Goal: Task Accomplishment & Management: Complete application form

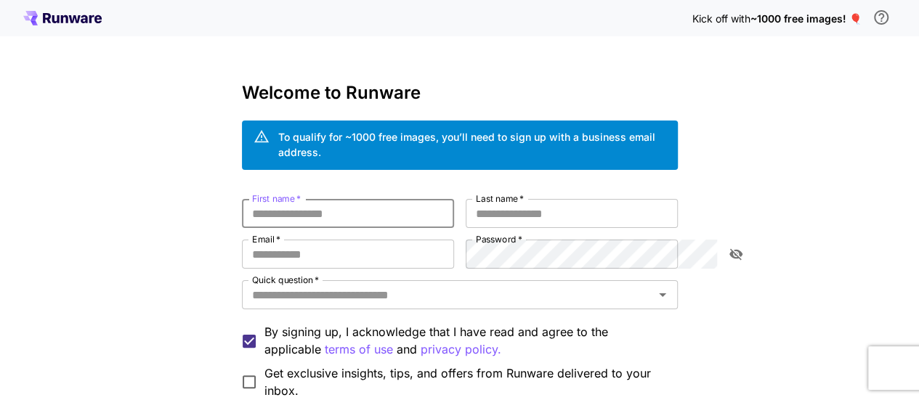
click at [395, 199] on input "First name   *" at bounding box center [348, 213] width 212 height 29
type input "*****"
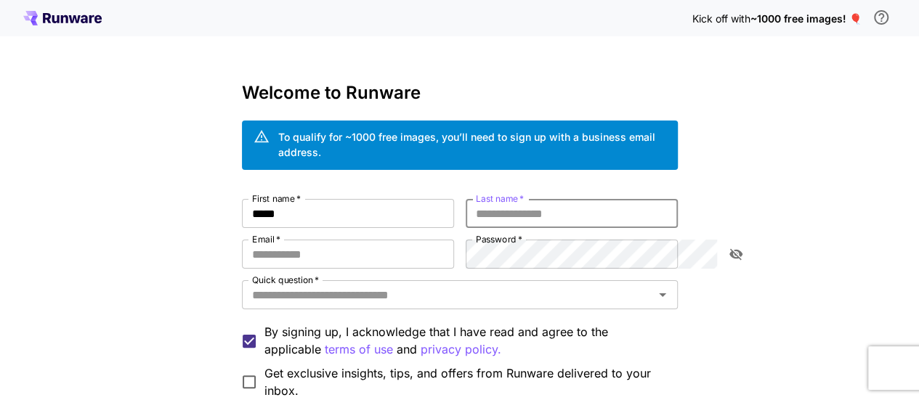
click at [477, 200] on input "Last name   *" at bounding box center [572, 213] width 212 height 29
type input "*****"
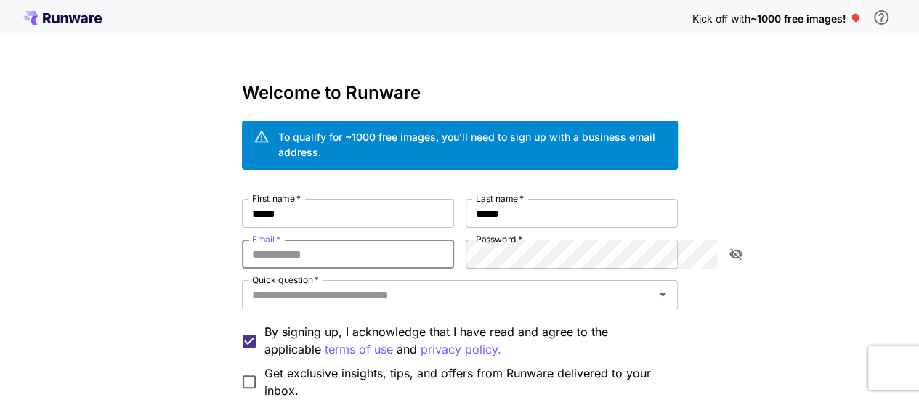
click at [332, 252] on input "Email   *" at bounding box center [348, 254] width 212 height 29
type input "**********"
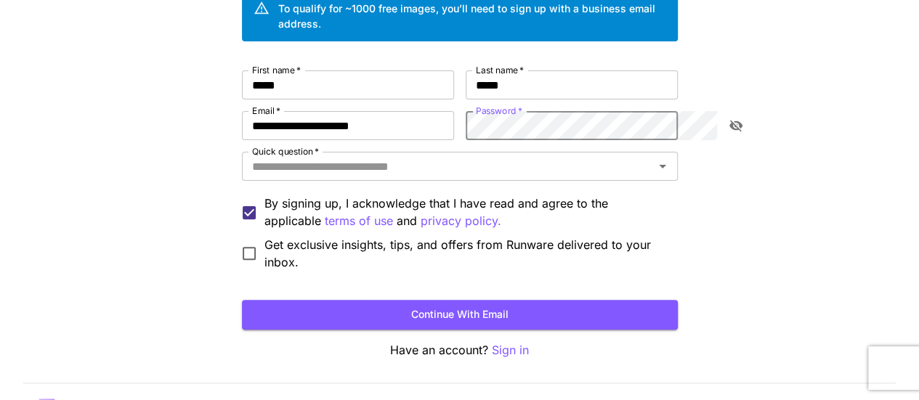
scroll to position [83, 0]
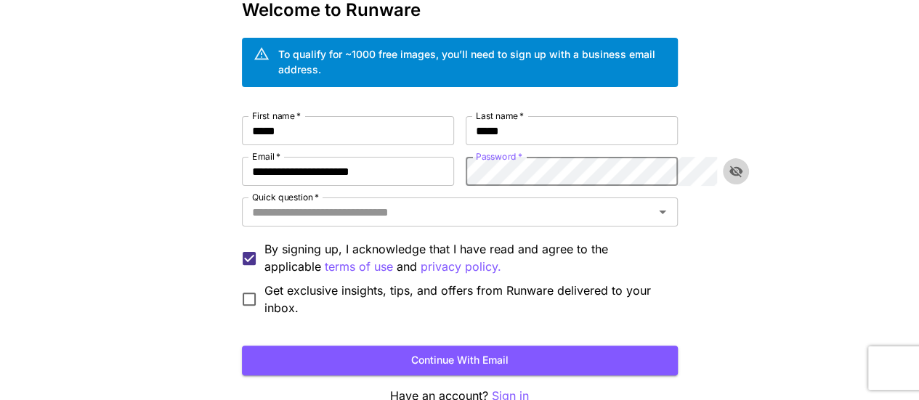
click at [745, 158] on button "toggle password visibility" at bounding box center [736, 171] width 26 height 26
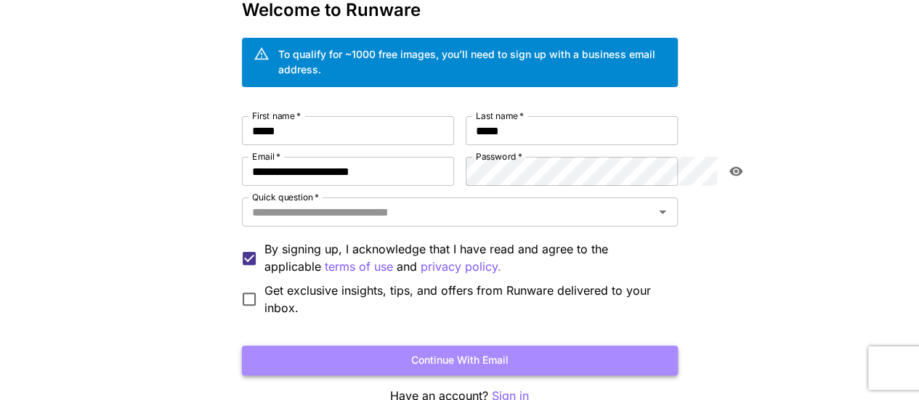
click at [670, 346] on button "Continue with email" at bounding box center [460, 361] width 436 height 30
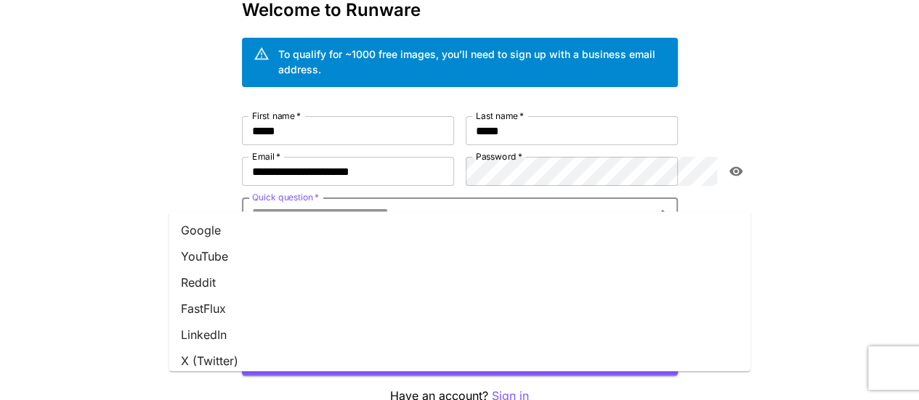
click at [361, 202] on input "Quick question   *" at bounding box center [447, 212] width 403 height 20
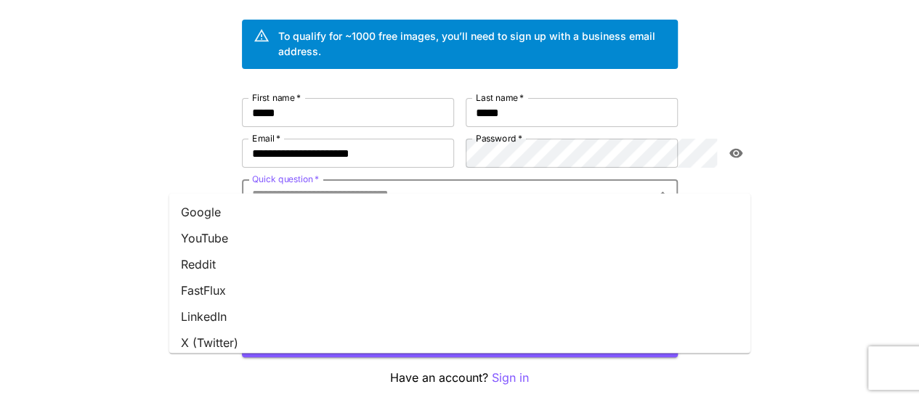
scroll to position [102, 0]
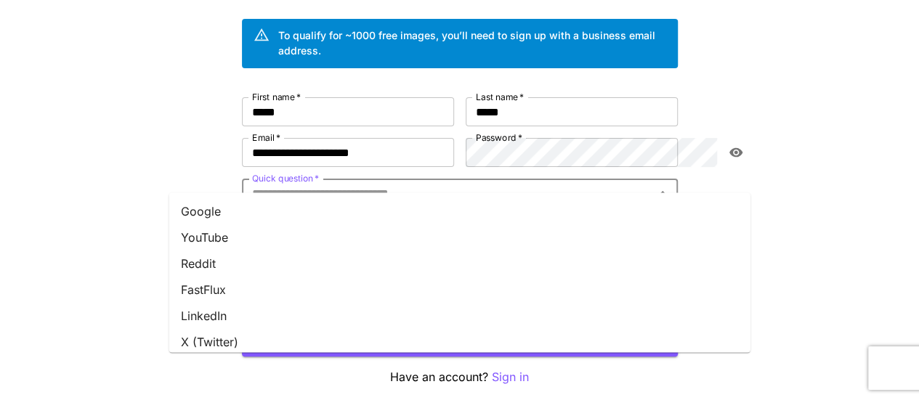
click at [310, 308] on li "LinkedIn" at bounding box center [459, 316] width 581 height 26
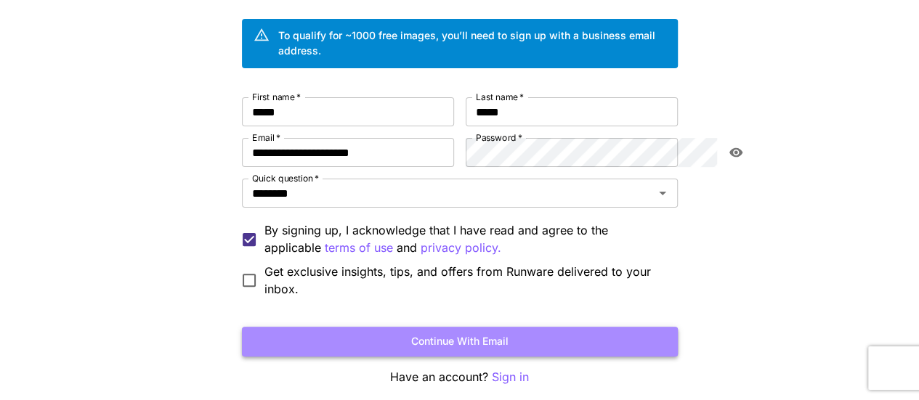
click at [314, 327] on button "Continue with email" at bounding box center [460, 342] width 436 height 30
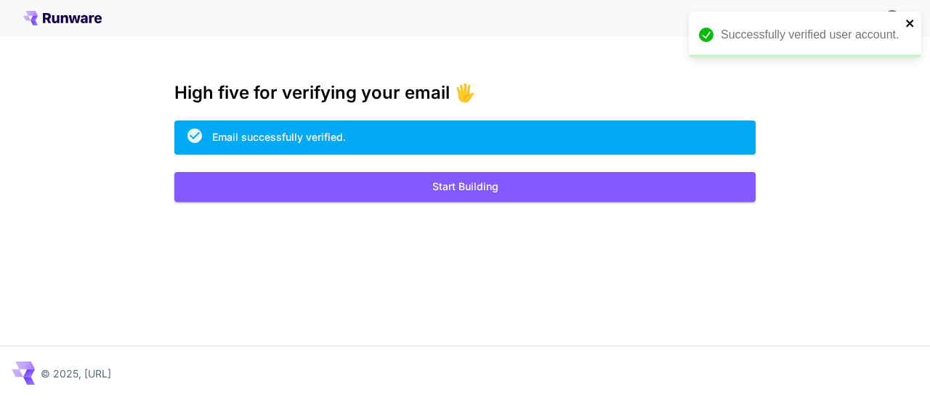
click at [914, 25] on icon "close" at bounding box center [910, 23] width 10 height 12
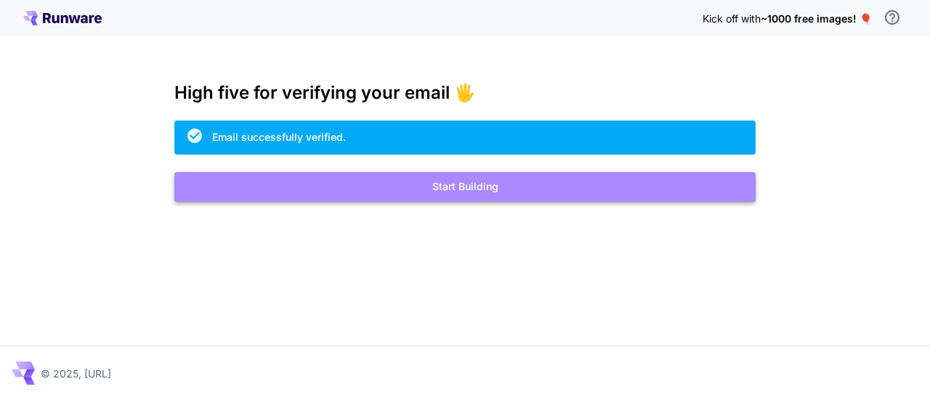
click at [667, 190] on button "Start Building" at bounding box center [464, 187] width 581 height 30
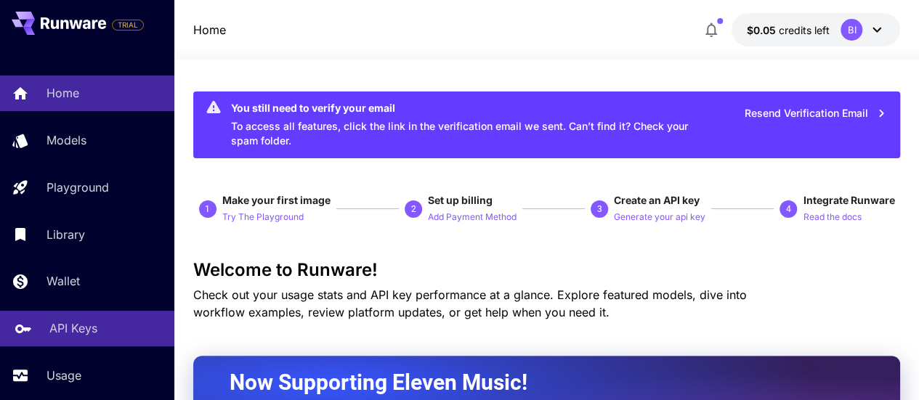
click at [76, 318] on link "API Keys" at bounding box center [87, 329] width 174 height 36
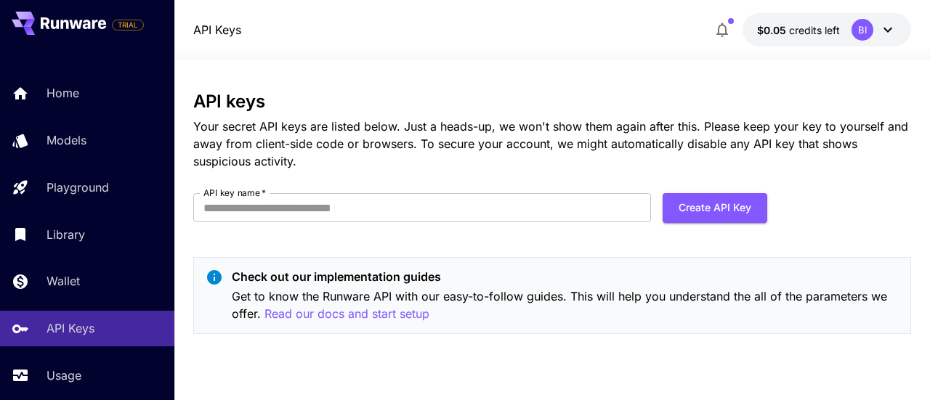
click at [356, 193] on div "API keys Your secret API keys are listed below. Just a heads-up, we won't show …" at bounding box center [552, 219] width 718 height 254
click at [357, 216] on input "API key name   *" at bounding box center [422, 207] width 458 height 29
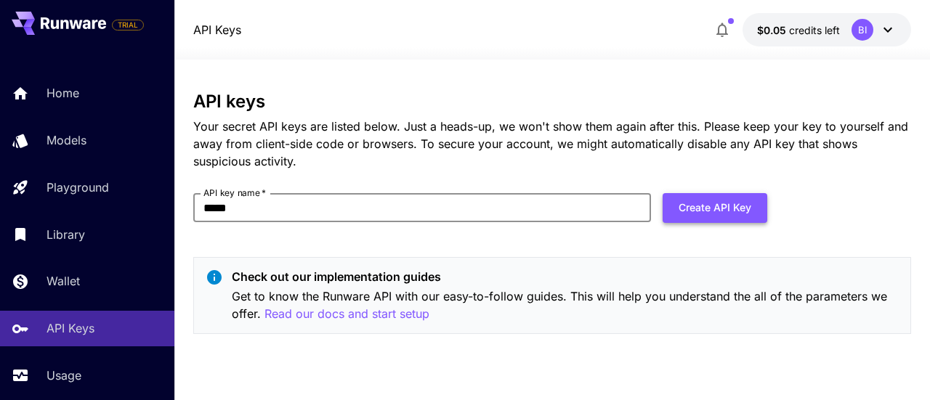
type input "*****"
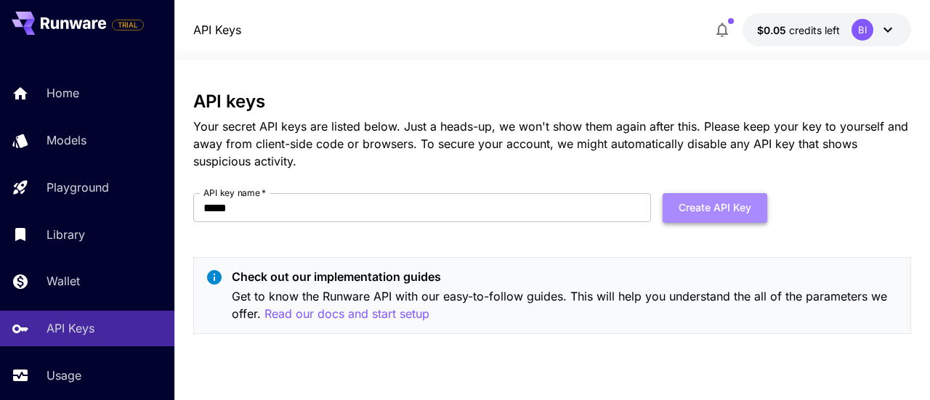
click at [684, 217] on button "Create API Key" at bounding box center [715, 208] width 105 height 30
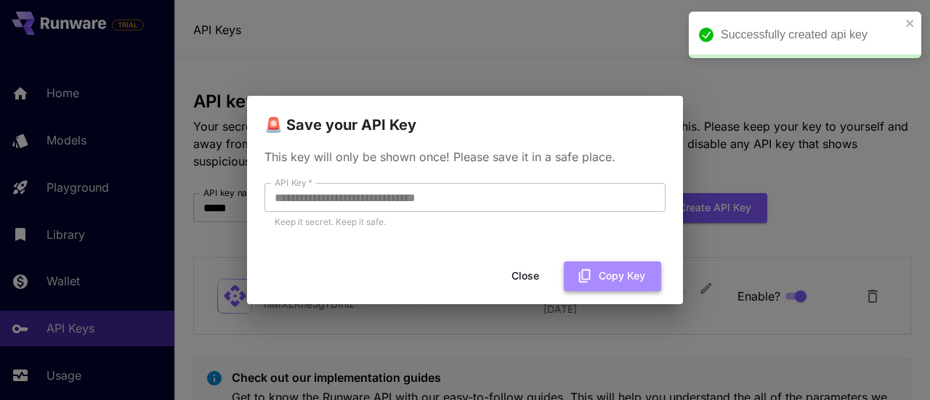
click at [600, 272] on button "Copy Key" at bounding box center [612, 277] width 97 height 30
click at [600, 272] on icon "button" at bounding box center [597, 276] width 16 height 16
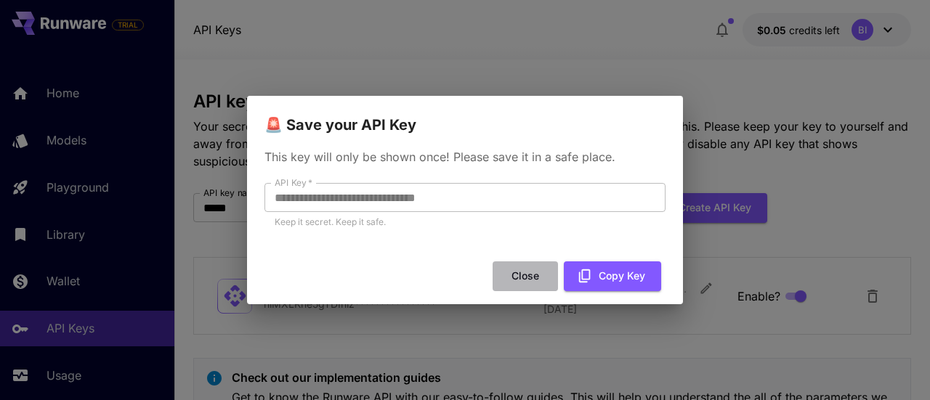
click at [524, 275] on button "Close" at bounding box center [525, 277] width 65 height 30
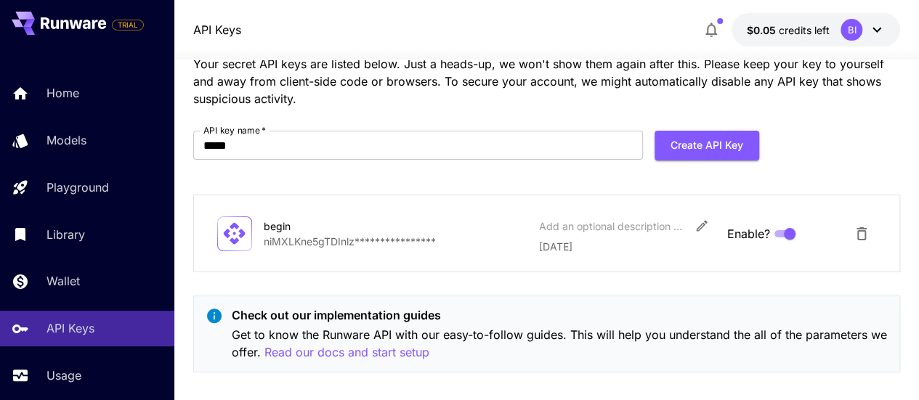
scroll to position [77, 0]
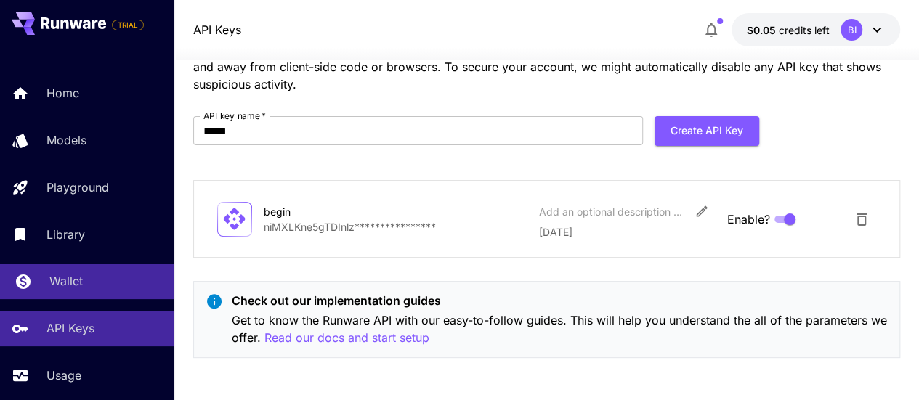
click at [162, 299] on link "Wallet" at bounding box center [87, 282] width 174 height 36
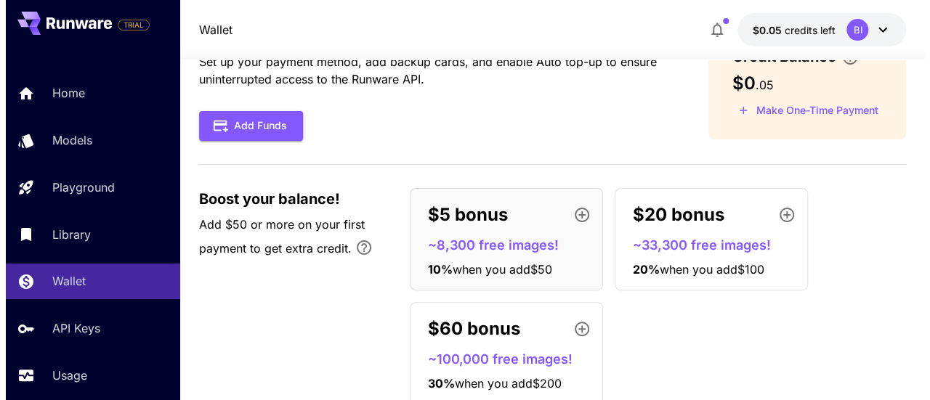
scroll to position [47, 0]
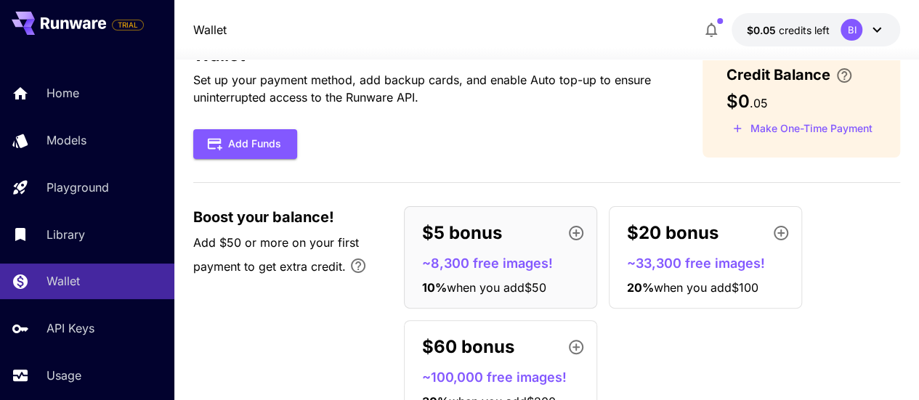
click at [459, 262] on p "~8,300 free images!" at bounding box center [506, 264] width 169 height 20
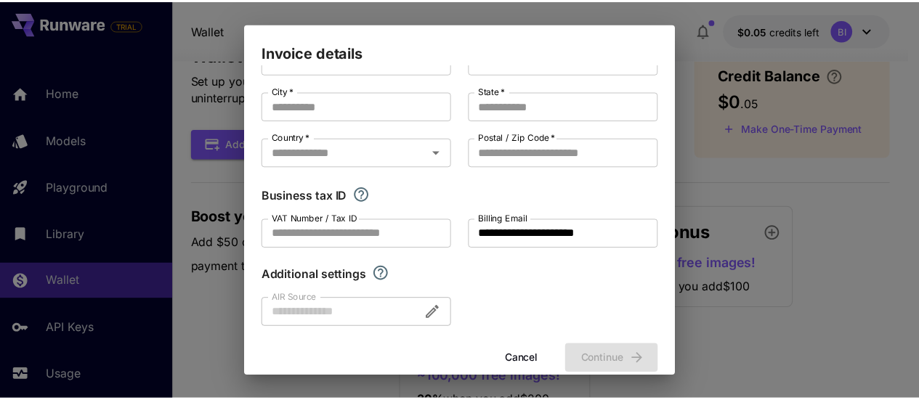
scroll to position [43, 0]
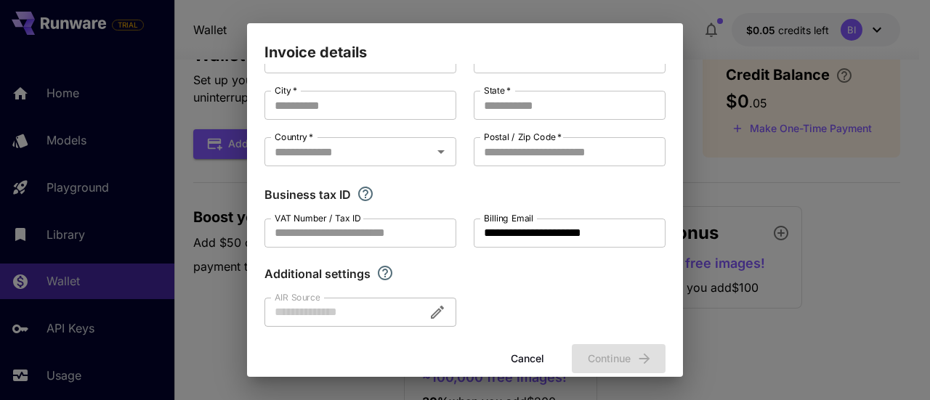
click at [200, 232] on div "**********" at bounding box center [465, 200] width 930 height 400
click at [509, 368] on button "Cancel" at bounding box center [527, 359] width 65 height 30
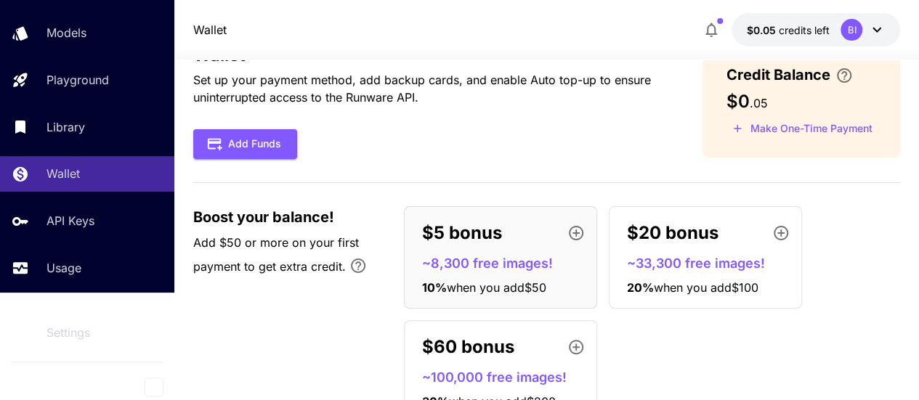
scroll to position [75, 0]
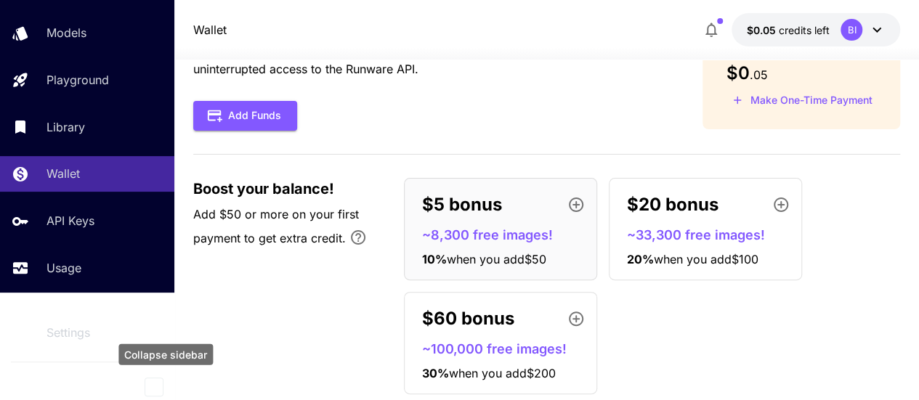
click at [153, 387] on icon "Collapse sidebar" at bounding box center [153, 387] width 5 height 9
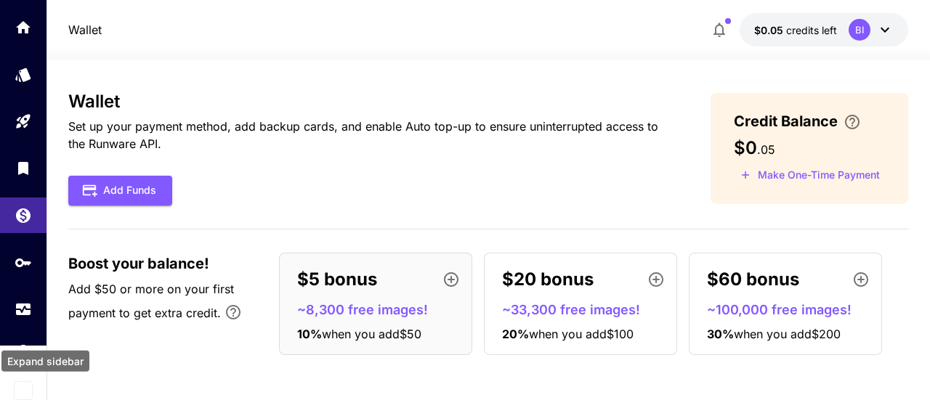
click at [28, 394] on icon "Expand sidebar" at bounding box center [23, 390] width 17 height 17
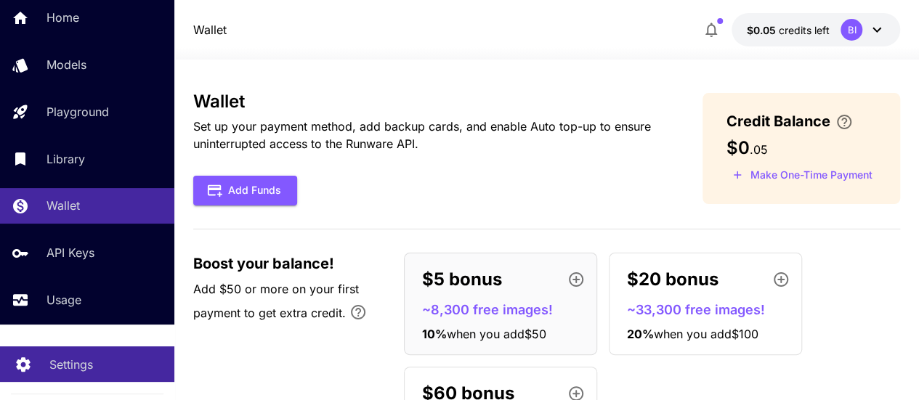
scroll to position [0, 0]
